Goal: Transaction & Acquisition: Purchase product/service

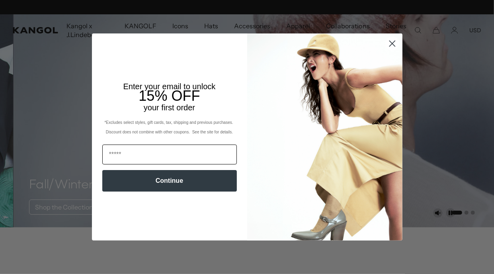
scroll to position [0, 164]
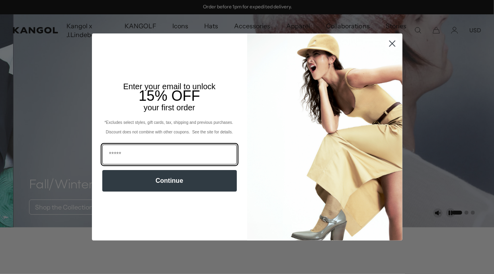
click at [122, 153] on input "Email" at bounding box center [169, 155] width 135 height 20
type input "**********"
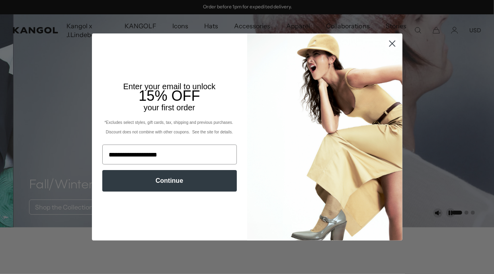
click at [180, 183] on button "Continue" at bounding box center [169, 180] width 135 height 21
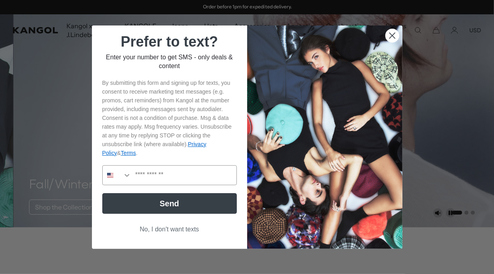
click at [244, 117] on div "Prefer to text? Enter your number to get SMS - only deals & content By submitti…" at bounding box center [173, 136] width 147 height 207
drag, startPoint x: 84, startPoint y: 32, endPoint x: 71, endPoint y: 40, distance: 15.7
click at [82, 34] on div "Close dialog Prefer to text? Enter your number to get SMS - only deals & conten…" at bounding box center [247, 137] width 494 height 274
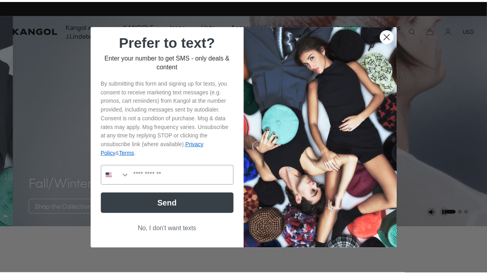
scroll to position [0, 164]
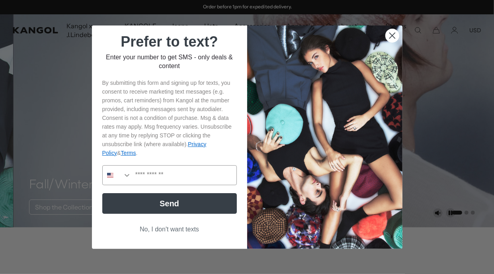
click at [160, 230] on button "No, I don't want texts" at bounding box center [169, 229] width 135 height 15
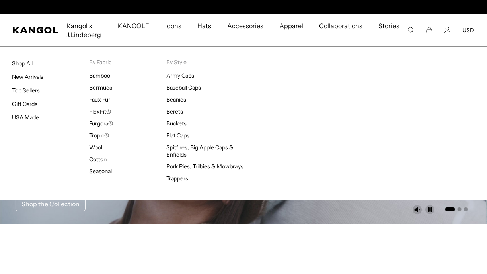
scroll to position [0, 0]
click at [206, 22] on span "Hats" at bounding box center [204, 25] width 14 height 23
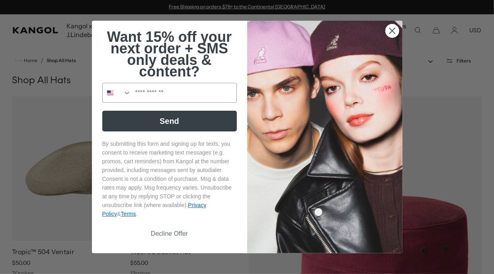
click at [394, 29] on circle "Close dialog" at bounding box center [391, 30] width 13 height 13
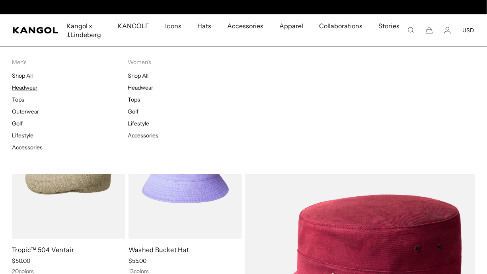
scroll to position [0, 164]
click at [15, 62] on p "Men's" at bounding box center [70, 62] width 116 height 7
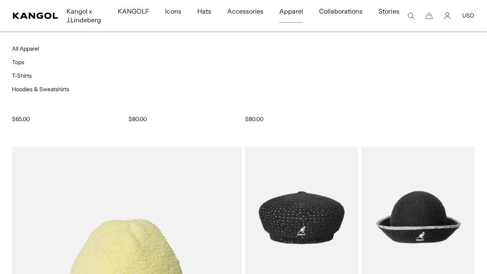
scroll to position [4220, 0]
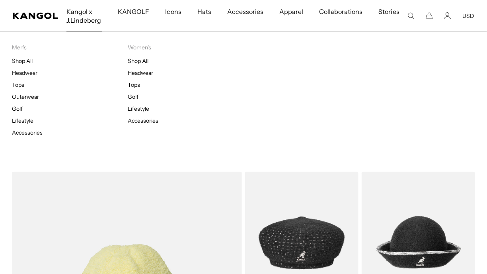
click at [76, 11] on span "Kangol x J.Lindeberg" at bounding box center [83, 16] width 35 height 32
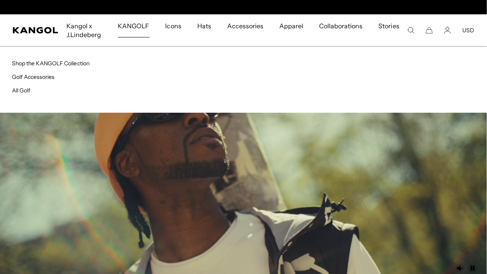
scroll to position [0, 164]
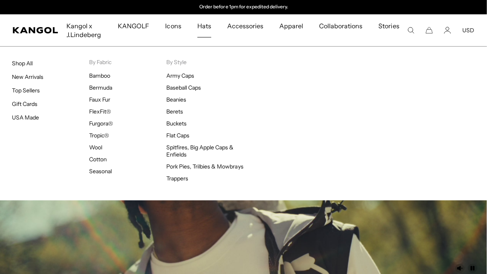
click at [211, 27] on span "Hats" at bounding box center [204, 25] width 14 height 23
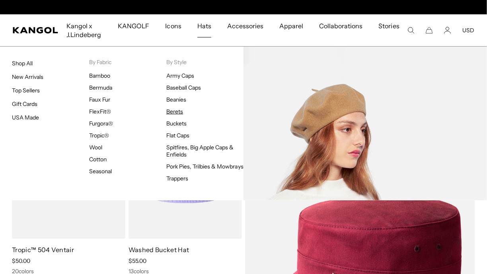
scroll to position [0, 164]
click at [176, 109] on link "Berets" at bounding box center [174, 111] width 17 height 7
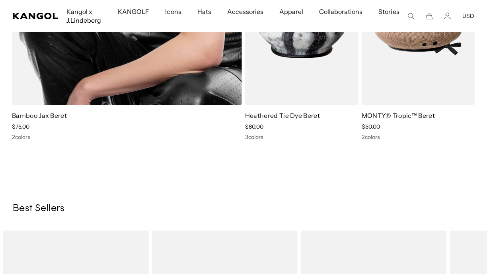
scroll to position [0, 164]
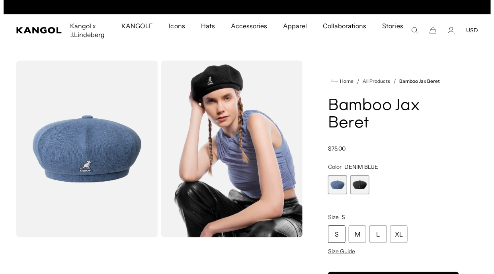
scroll to position [0, 164]
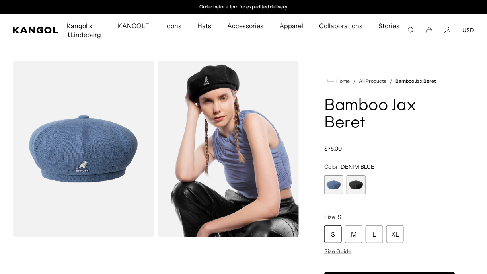
click at [239, 147] on img "Gallery Viewer" at bounding box center [229, 149] width 142 height 177
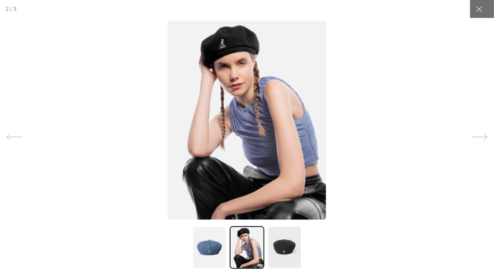
click at [286, 249] on img at bounding box center [285, 247] width 34 height 43
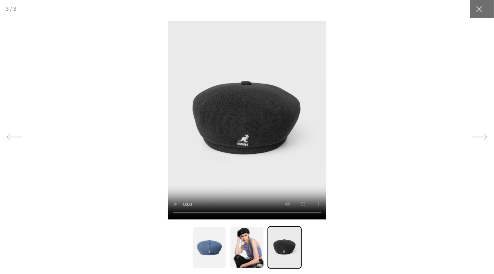
scroll to position [0, 0]
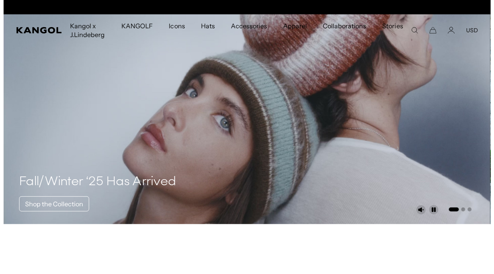
scroll to position [0, 164]
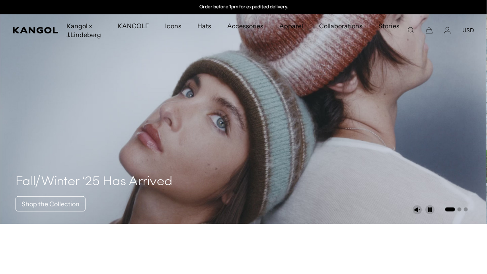
click at [410, 32] on icon "Search here" at bounding box center [411, 30] width 7 height 7
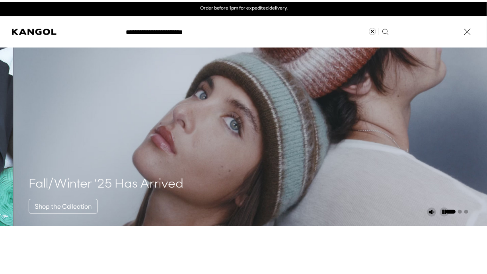
scroll to position [0, 0]
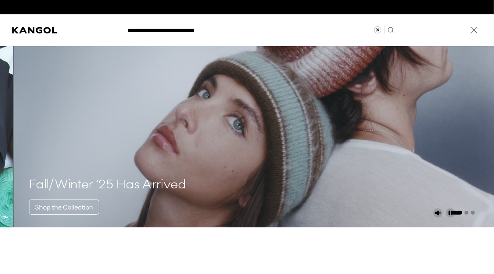
type input "**********"
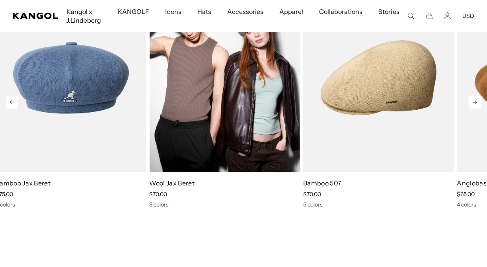
scroll to position [199, 0]
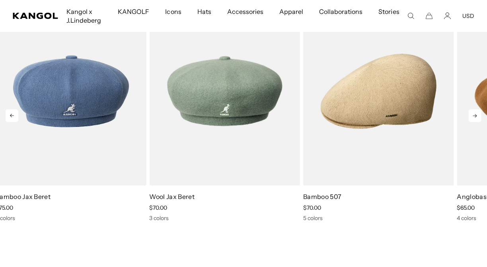
click at [473, 118] on icon at bounding box center [475, 115] width 13 height 13
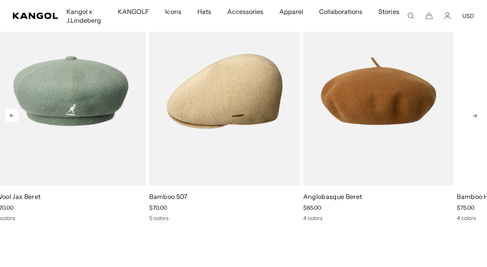
scroll to position [0, 164]
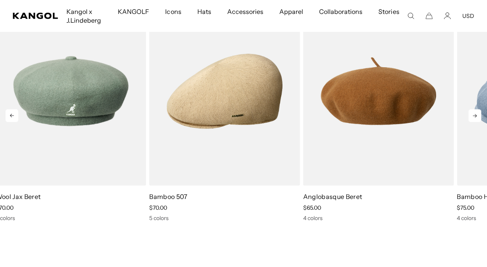
click at [473, 118] on icon at bounding box center [475, 115] width 13 height 13
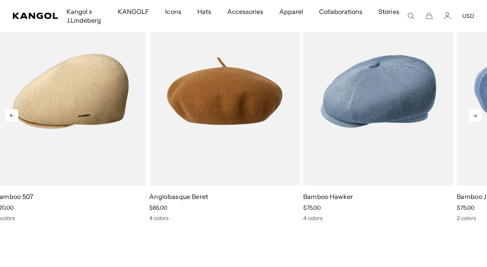
click at [473, 118] on icon at bounding box center [475, 115] width 13 height 13
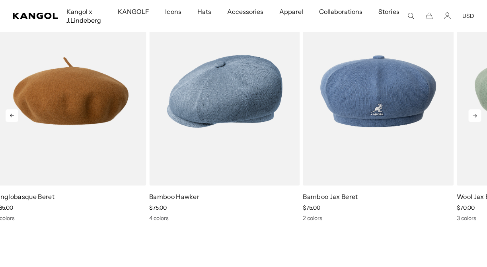
click at [473, 118] on icon at bounding box center [475, 115] width 13 height 13
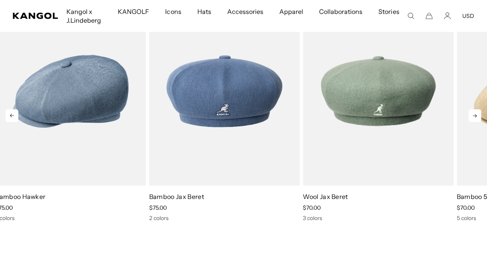
click at [473, 118] on icon at bounding box center [475, 115] width 13 height 13
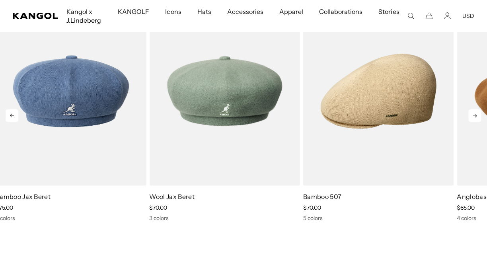
scroll to position [0, 0]
click at [473, 118] on icon at bounding box center [475, 115] width 13 height 13
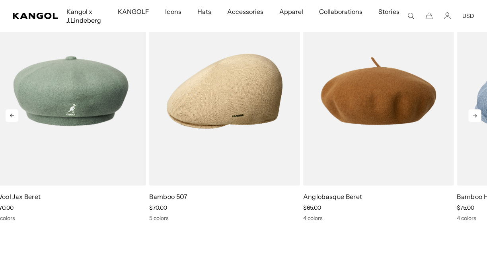
click at [473, 118] on icon at bounding box center [475, 115] width 13 height 13
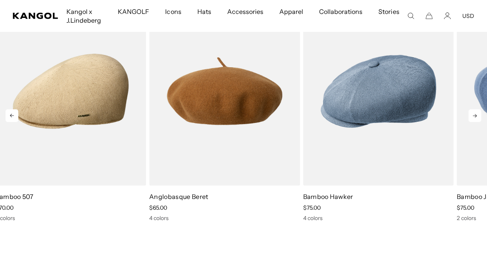
click at [473, 118] on icon at bounding box center [475, 115] width 13 height 13
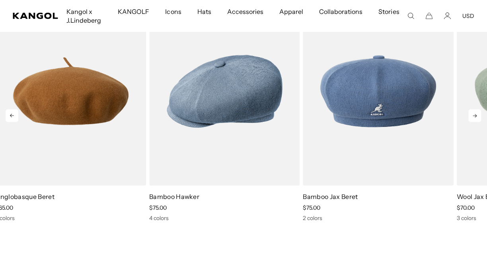
click at [473, 118] on icon at bounding box center [475, 115] width 13 height 13
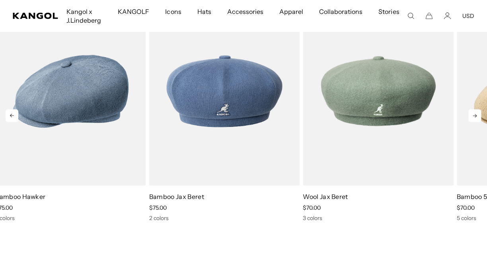
click at [473, 118] on icon at bounding box center [475, 115] width 13 height 13
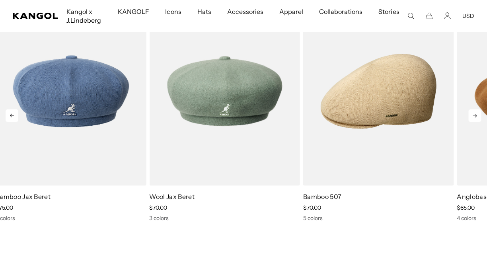
scroll to position [0, 164]
click at [473, 118] on icon at bounding box center [475, 115] width 13 height 13
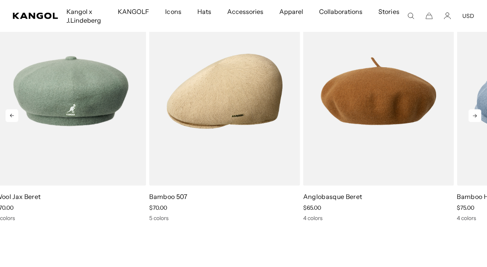
click at [473, 118] on icon at bounding box center [475, 115] width 13 height 13
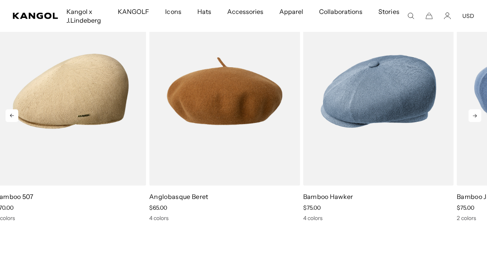
click at [473, 118] on icon at bounding box center [475, 115] width 13 height 13
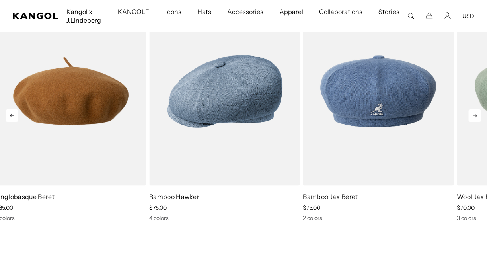
click at [473, 118] on icon at bounding box center [475, 115] width 13 height 13
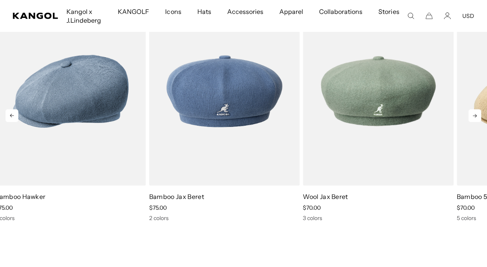
click at [473, 118] on icon at bounding box center [475, 115] width 13 height 13
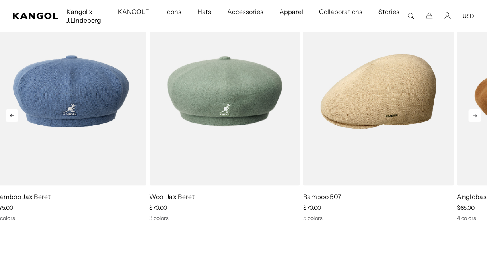
scroll to position [0, 0]
click at [473, 118] on icon at bounding box center [475, 115] width 13 height 13
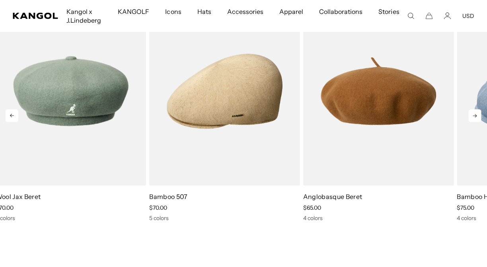
click at [473, 118] on icon at bounding box center [475, 115] width 13 height 13
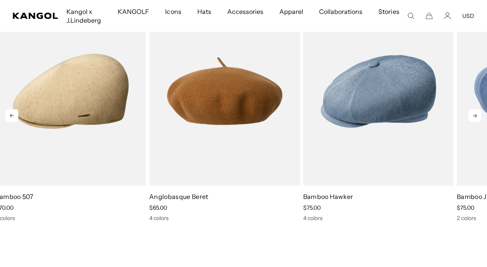
click at [473, 118] on icon at bounding box center [475, 115] width 13 height 13
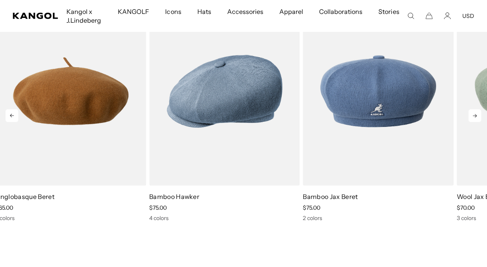
click at [473, 118] on icon at bounding box center [475, 115] width 13 height 13
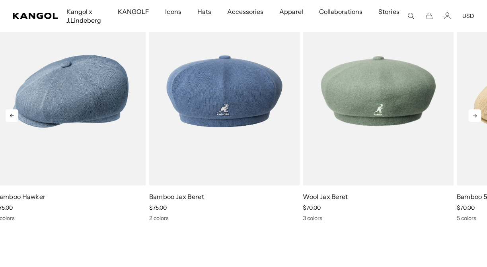
scroll to position [0, 164]
click at [473, 118] on icon at bounding box center [475, 115] width 13 height 13
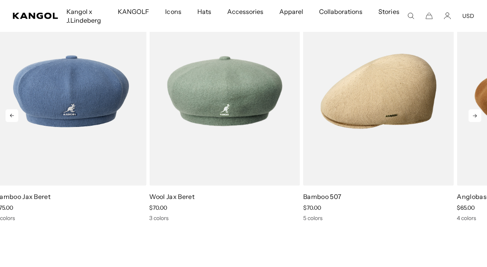
click at [473, 118] on icon at bounding box center [475, 115] width 13 height 13
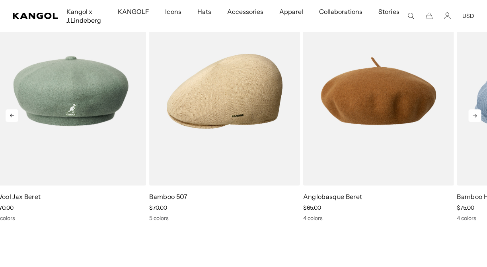
click at [473, 118] on icon at bounding box center [475, 115] width 13 height 13
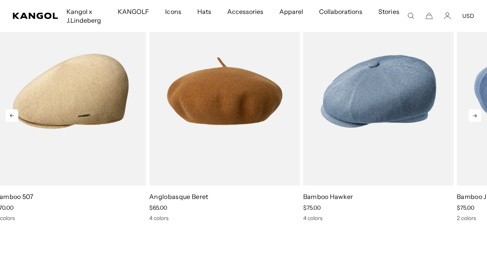
click at [473, 118] on icon at bounding box center [475, 115] width 13 height 13
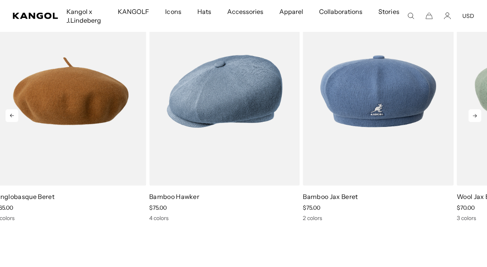
click at [473, 118] on icon at bounding box center [475, 115] width 13 height 13
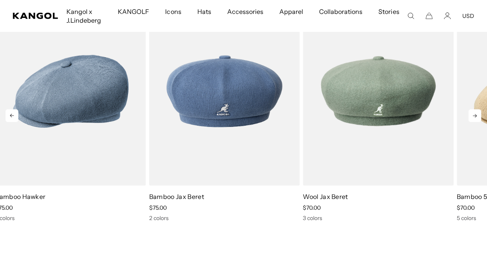
click at [473, 118] on icon at bounding box center [475, 115] width 13 height 13
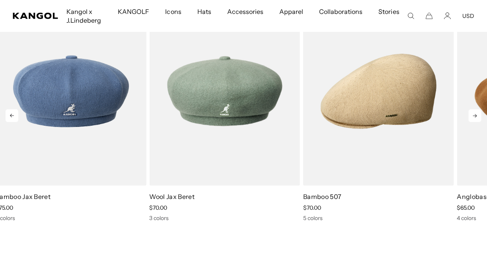
scroll to position [0, 0]
click at [473, 118] on icon at bounding box center [475, 115] width 13 height 13
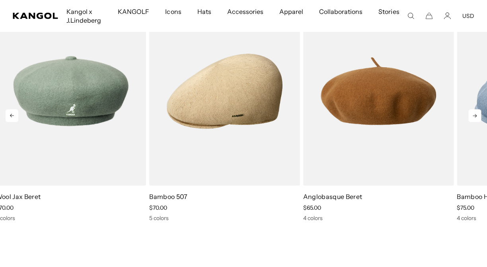
click at [473, 118] on icon at bounding box center [475, 115] width 13 height 13
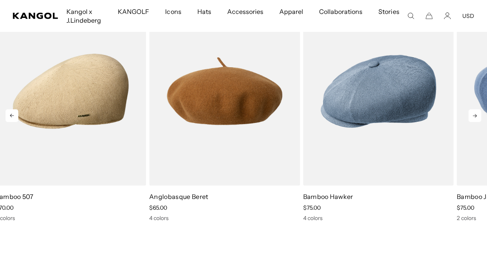
click at [473, 118] on icon at bounding box center [475, 115] width 13 height 13
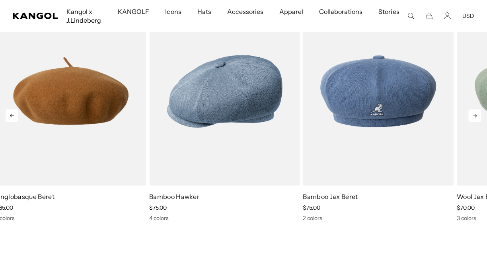
click at [473, 118] on icon at bounding box center [475, 115] width 13 height 13
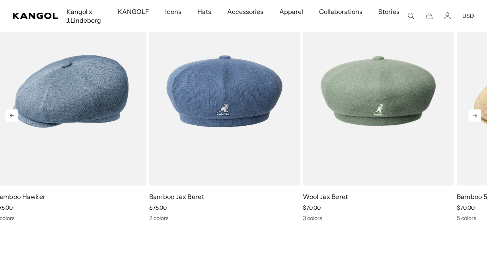
click at [473, 118] on icon at bounding box center [475, 115] width 13 height 13
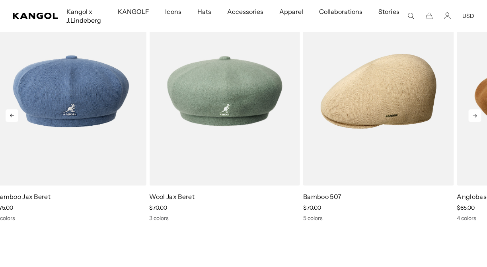
click at [473, 118] on icon at bounding box center [475, 115] width 13 height 13
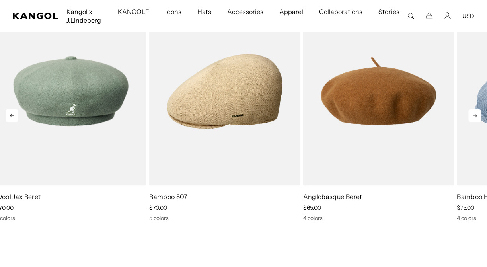
click at [473, 118] on icon at bounding box center [475, 115] width 13 height 13
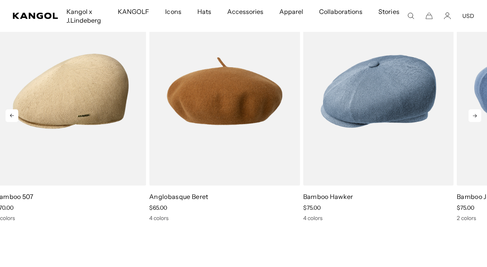
click at [473, 118] on icon at bounding box center [475, 115] width 13 height 13
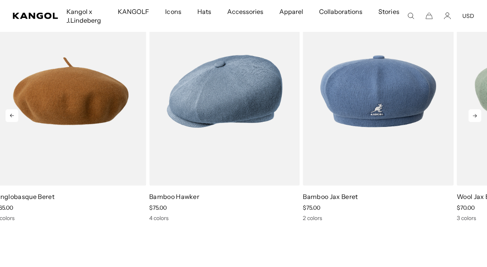
click at [473, 118] on icon at bounding box center [475, 115] width 13 height 13
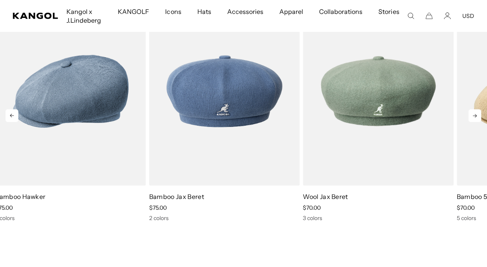
click at [473, 118] on icon at bounding box center [475, 115] width 13 height 13
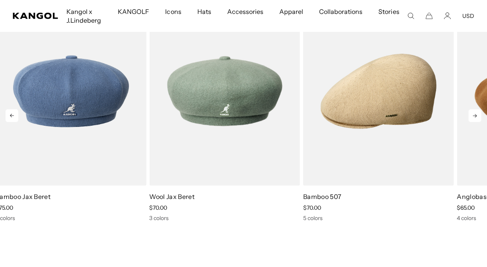
click at [473, 118] on icon at bounding box center [475, 115] width 13 height 13
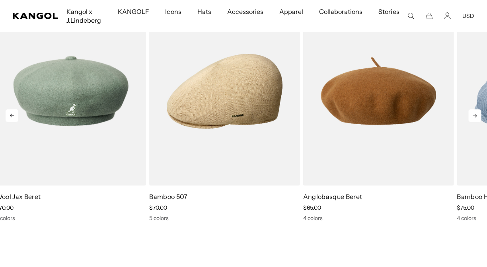
scroll to position [0, 164]
click at [473, 118] on icon at bounding box center [475, 115] width 13 height 13
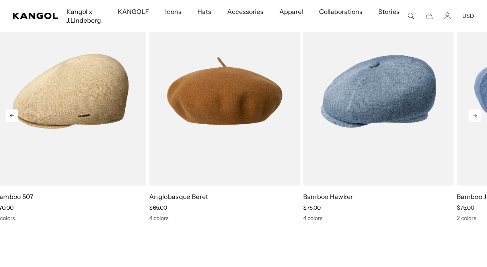
click at [473, 118] on icon at bounding box center [475, 115] width 13 height 13
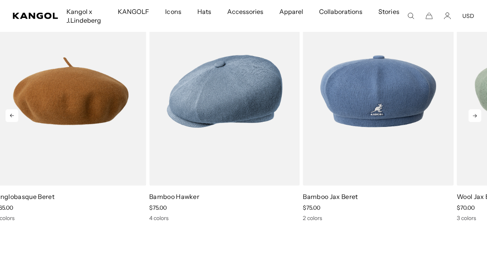
click at [473, 118] on icon at bounding box center [475, 115] width 13 height 13
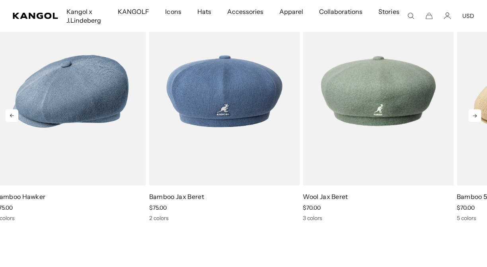
click at [473, 118] on icon at bounding box center [475, 115] width 13 height 13
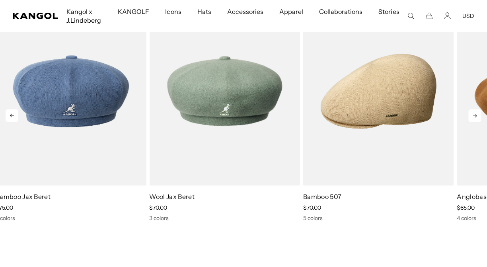
click at [473, 118] on icon at bounding box center [475, 115] width 13 height 13
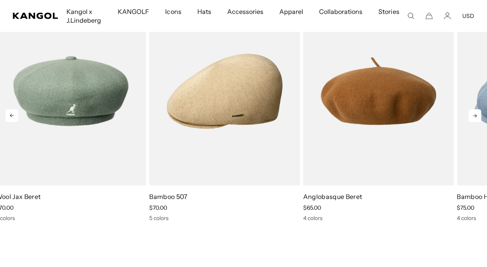
click at [473, 118] on icon at bounding box center [475, 115] width 13 height 13
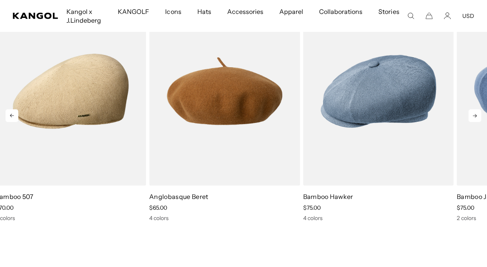
click at [473, 118] on icon at bounding box center [475, 115] width 13 height 13
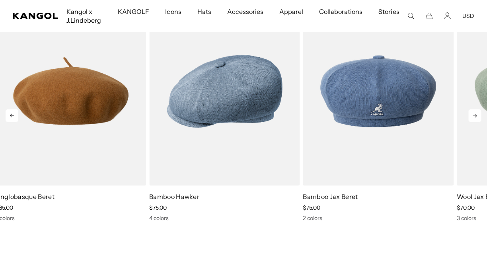
click at [473, 118] on icon at bounding box center [475, 115] width 13 height 13
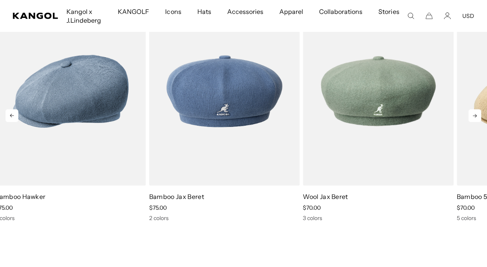
click at [473, 118] on icon at bounding box center [475, 115] width 13 height 13
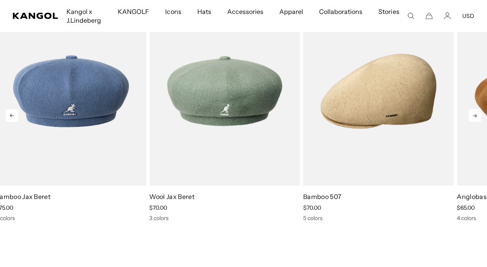
click at [473, 118] on icon at bounding box center [475, 115] width 13 height 13
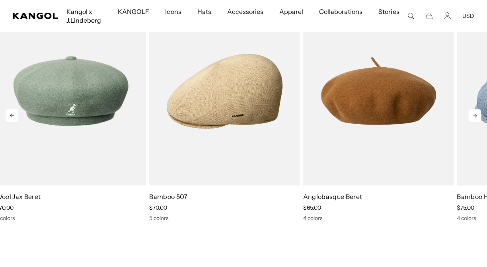
click at [473, 118] on icon at bounding box center [475, 115] width 13 height 13
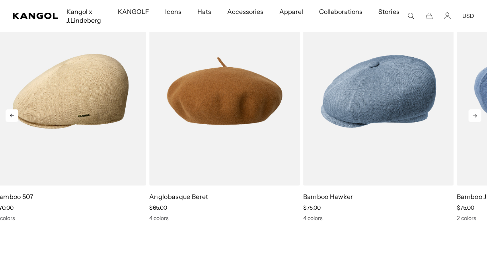
scroll to position [0, 0]
click at [473, 118] on icon at bounding box center [475, 115] width 13 height 13
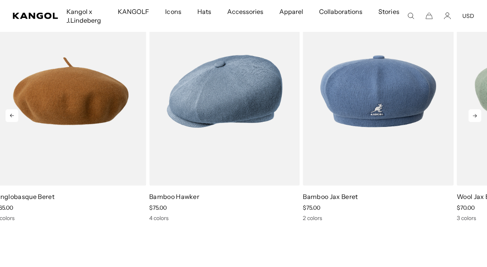
click at [473, 118] on icon at bounding box center [475, 115] width 13 height 13
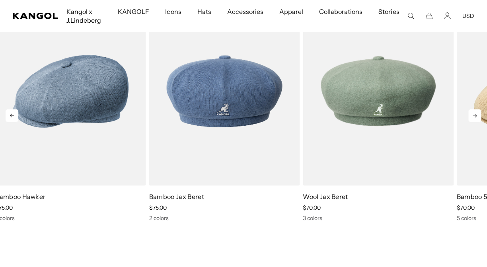
click at [473, 118] on icon at bounding box center [475, 115] width 13 height 13
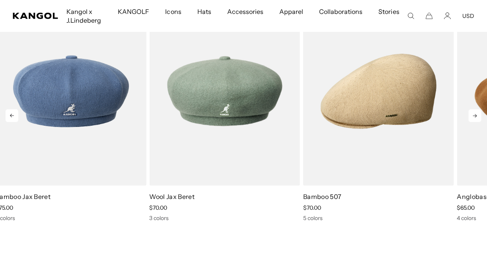
click at [473, 118] on icon at bounding box center [475, 115] width 13 height 13
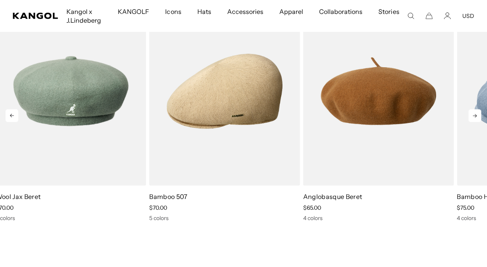
click at [473, 118] on icon at bounding box center [475, 115] width 13 height 13
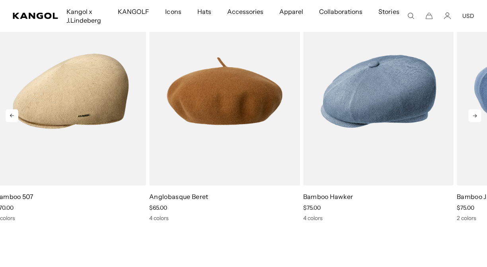
click at [473, 118] on icon at bounding box center [475, 115] width 13 height 13
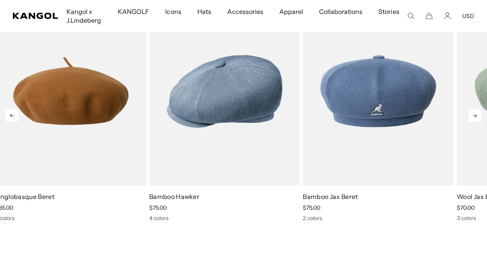
click at [473, 118] on icon at bounding box center [475, 115] width 13 height 13
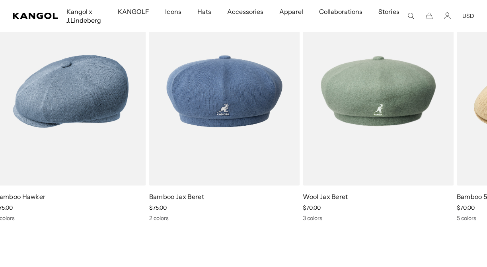
scroll to position [0, 164]
